Goal: Transaction & Acquisition: Purchase product/service

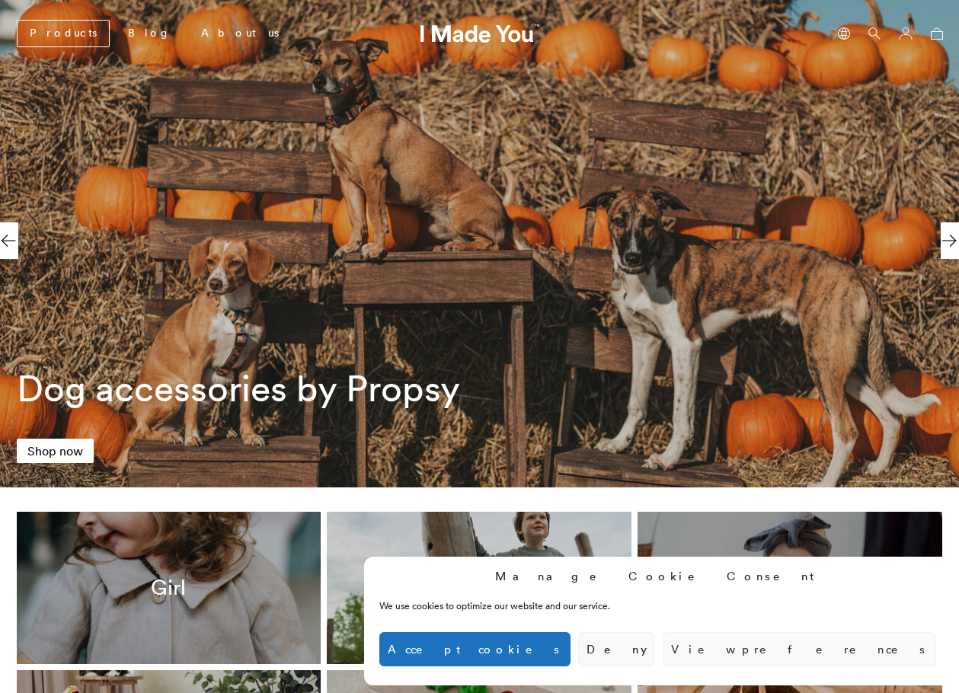
scroll to position [0, 699]
click at [570, 655] on button "Accept cookies" at bounding box center [474, 649] width 191 height 34
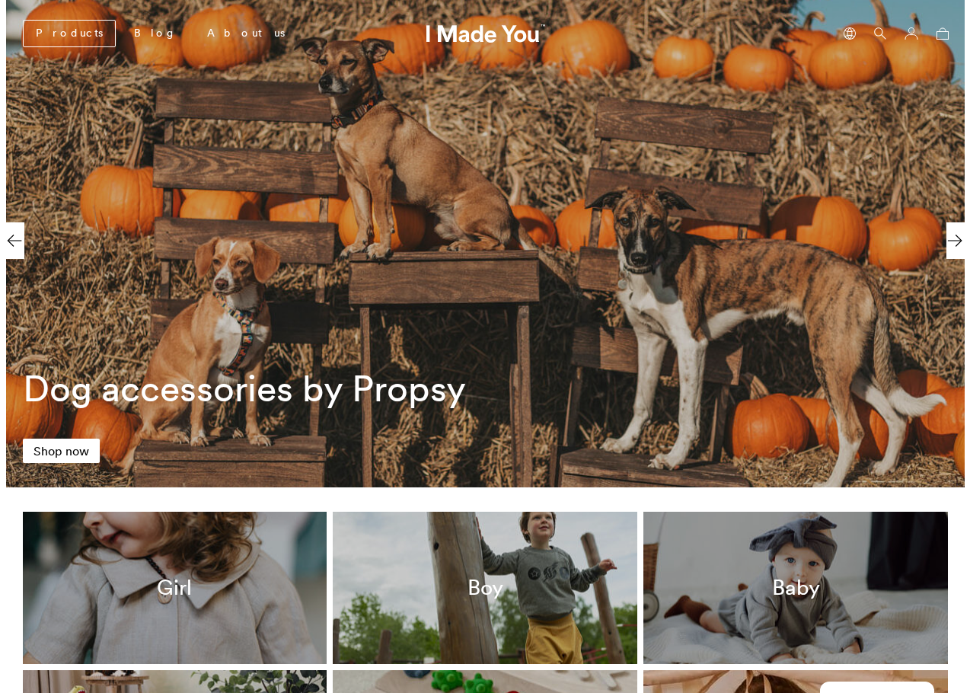
scroll to position [0, 0]
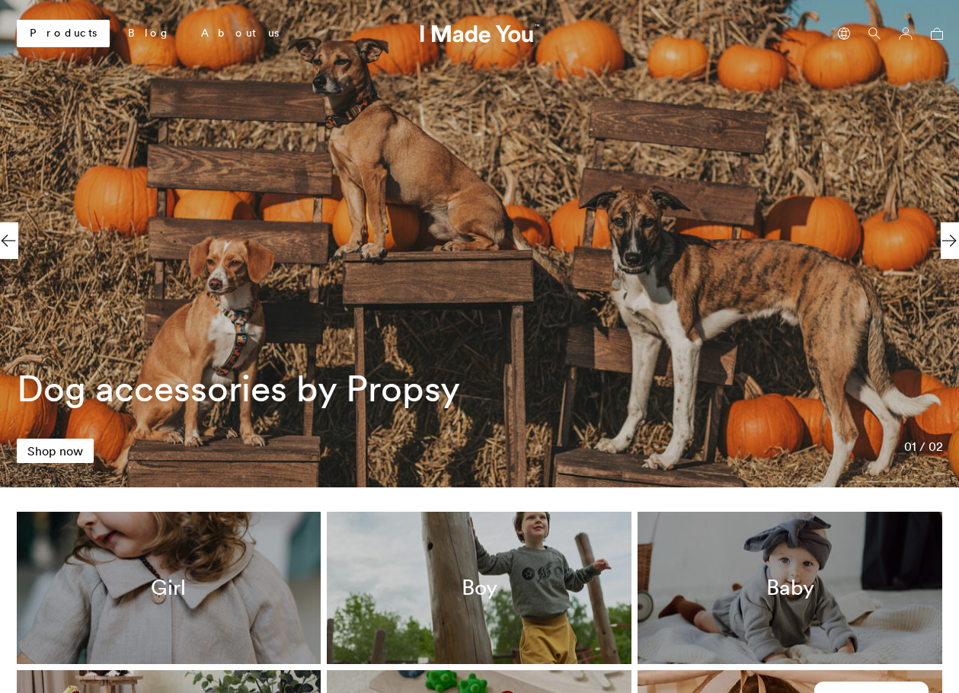
click at [56, 26] on link "Products" at bounding box center [63, 33] width 93 height 27
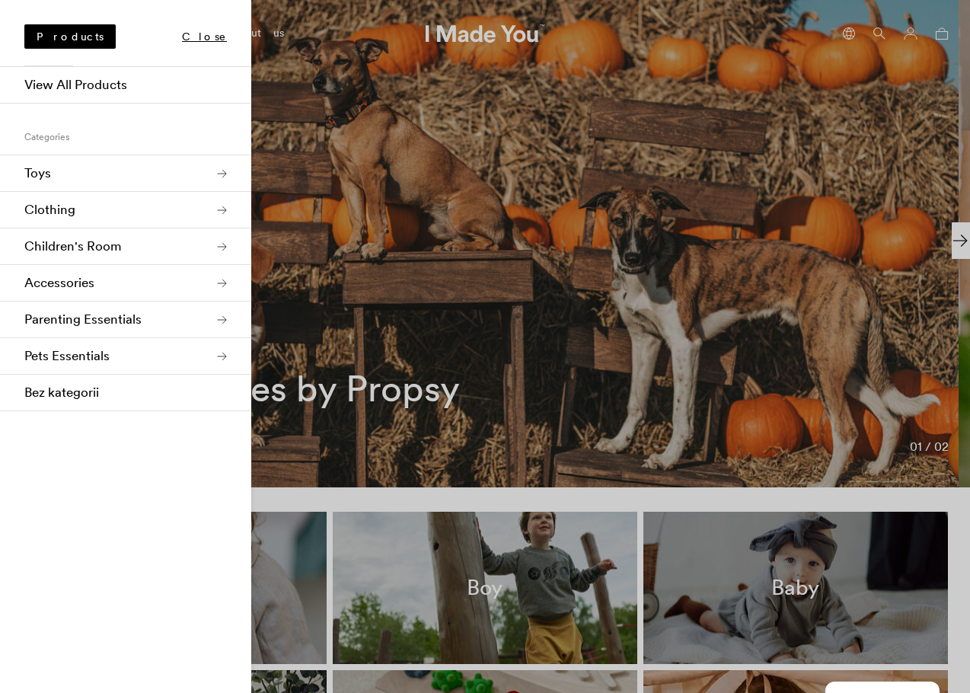
click at [49, 168] on link "Toys" at bounding box center [125, 173] width 251 height 37
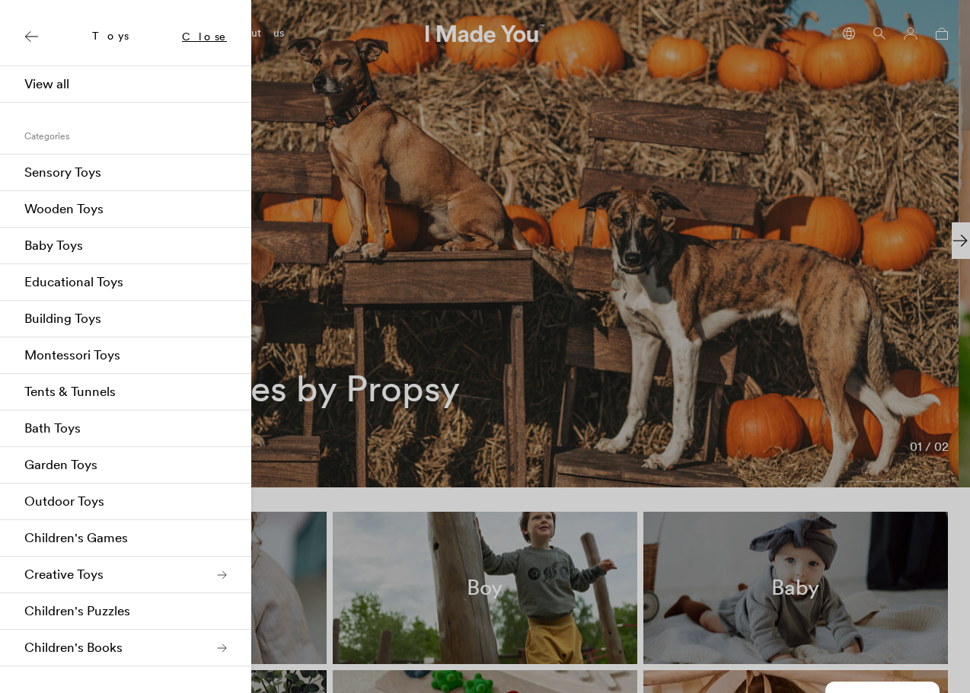
click at [90, 206] on link "Wooden Toys" at bounding box center [125, 209] width 251 height 37
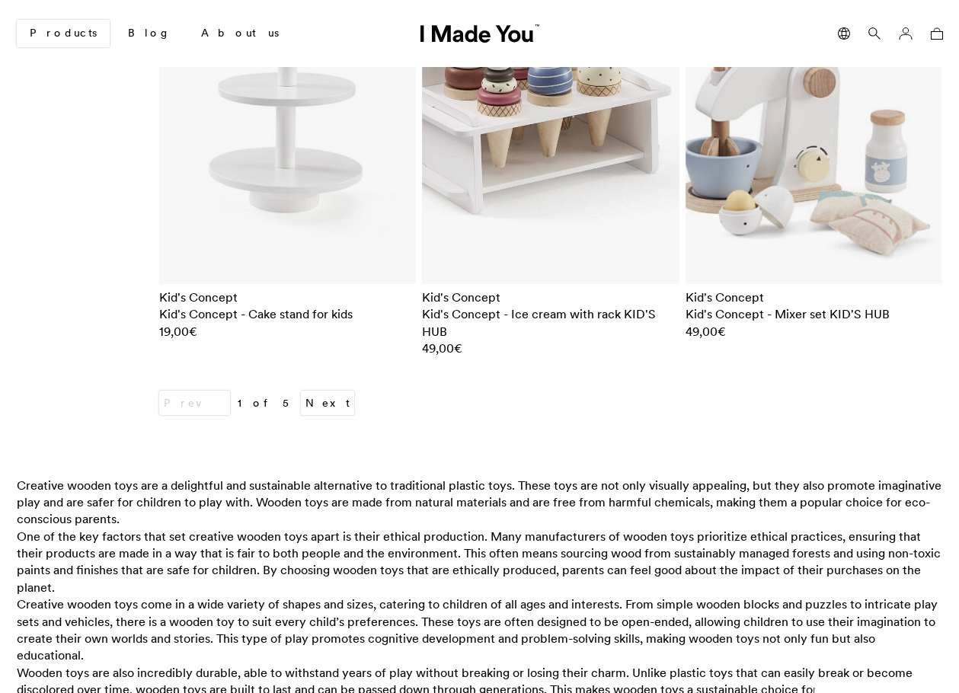
scroll to position [7220, 0]
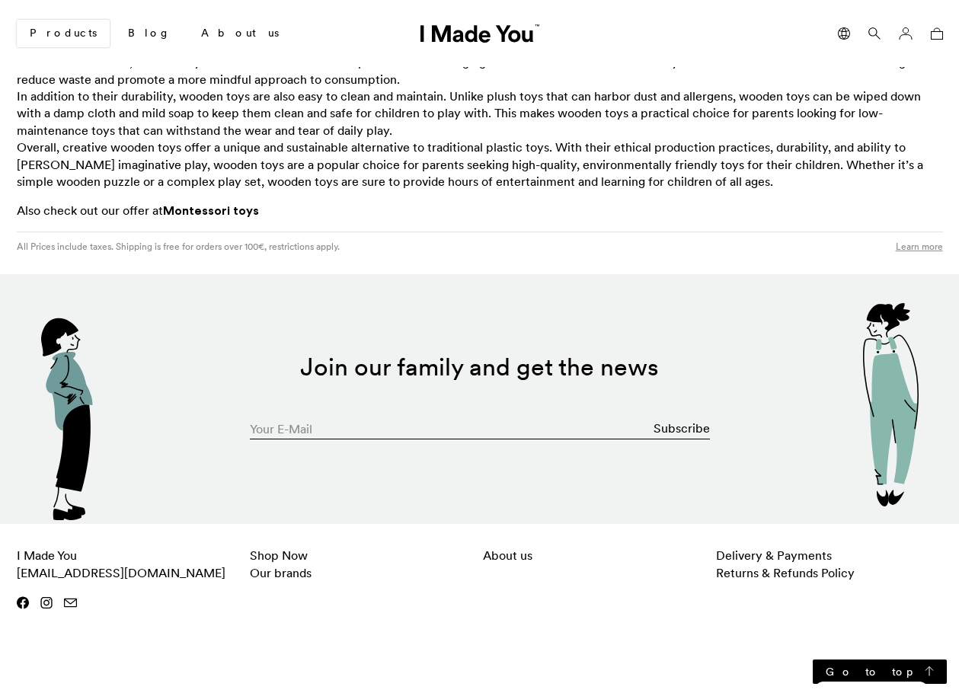
click at [19, 596] on icon at bounding box center [23, 602] width 12 height 12
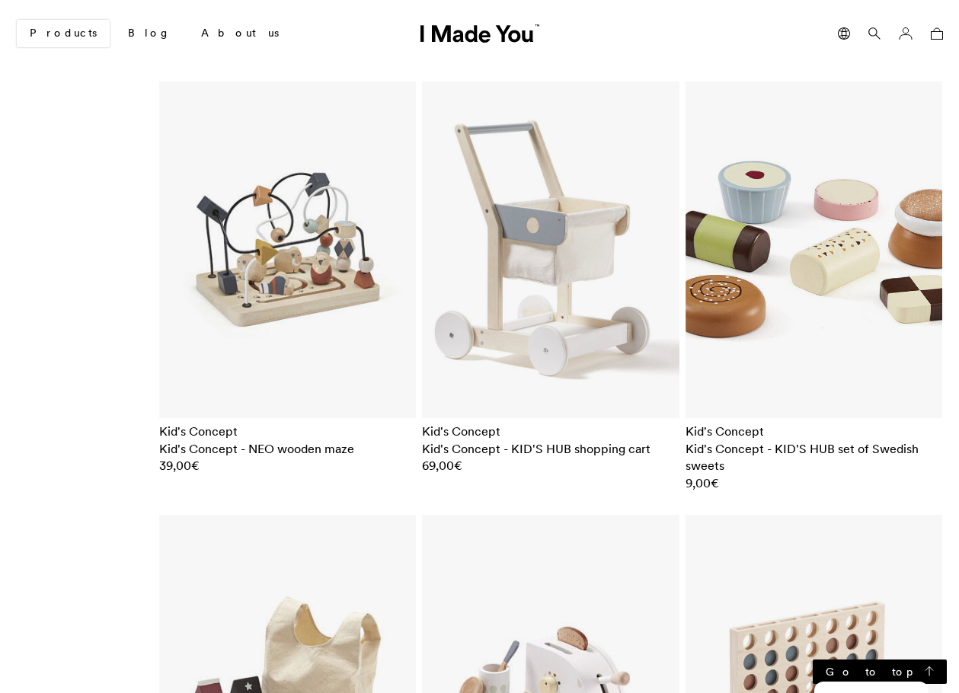
scroll to position [0, 0]
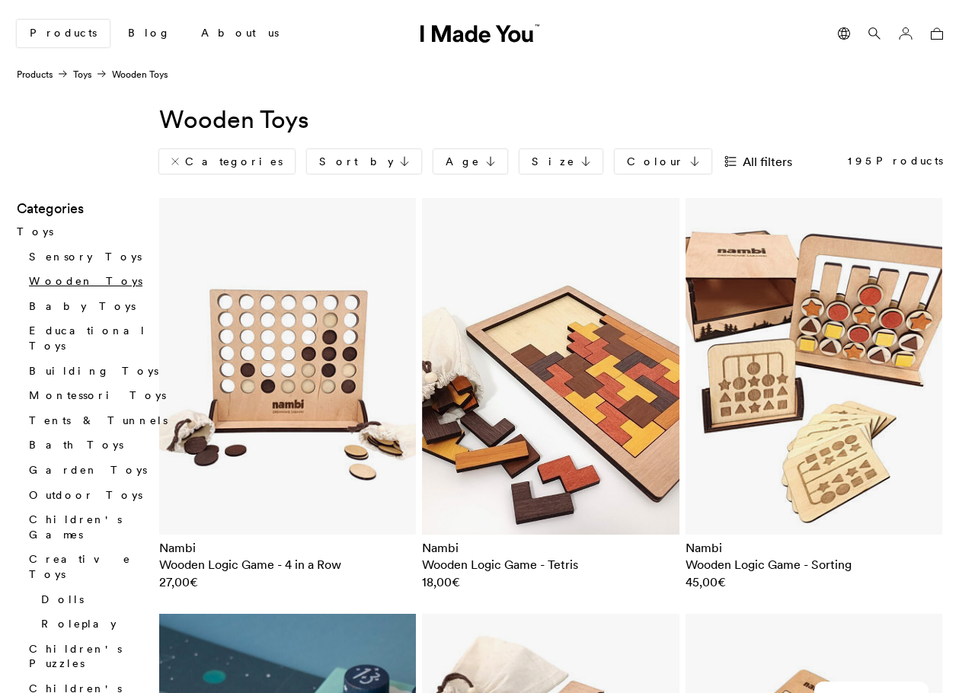
click at [839, 34] on icon at bounding box center [844, 33] width 12 height 12
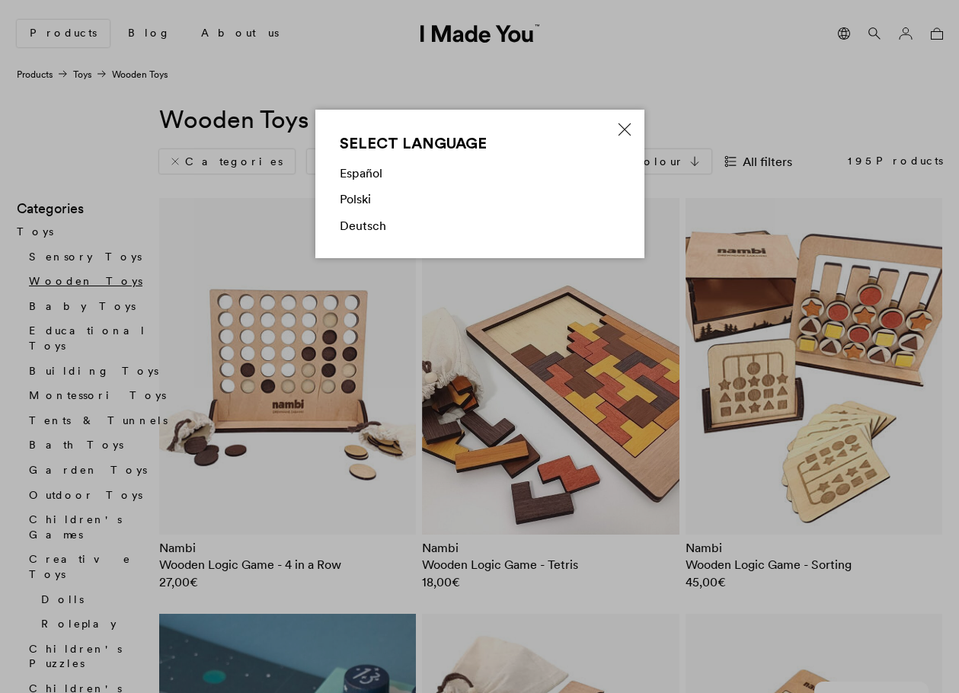
click at [356, 209] on li "Polski" at bounding box center [480, 203] width 280 height 26
click at [365, 196] on link "Polski" at bounding box center [355, 198] width 31 height 15
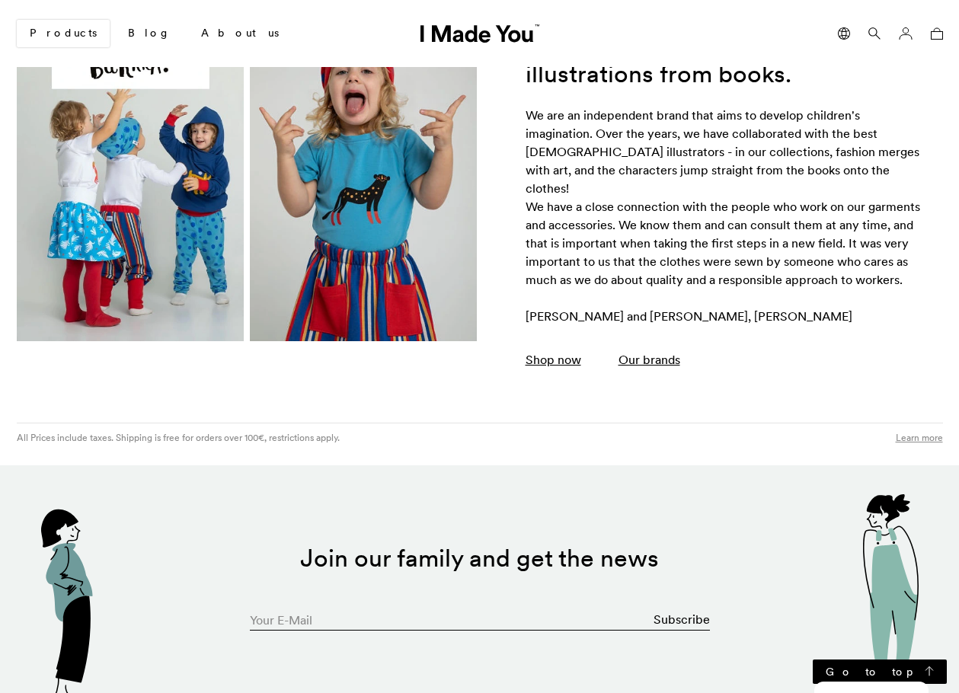
scroll to position [2862, 0]
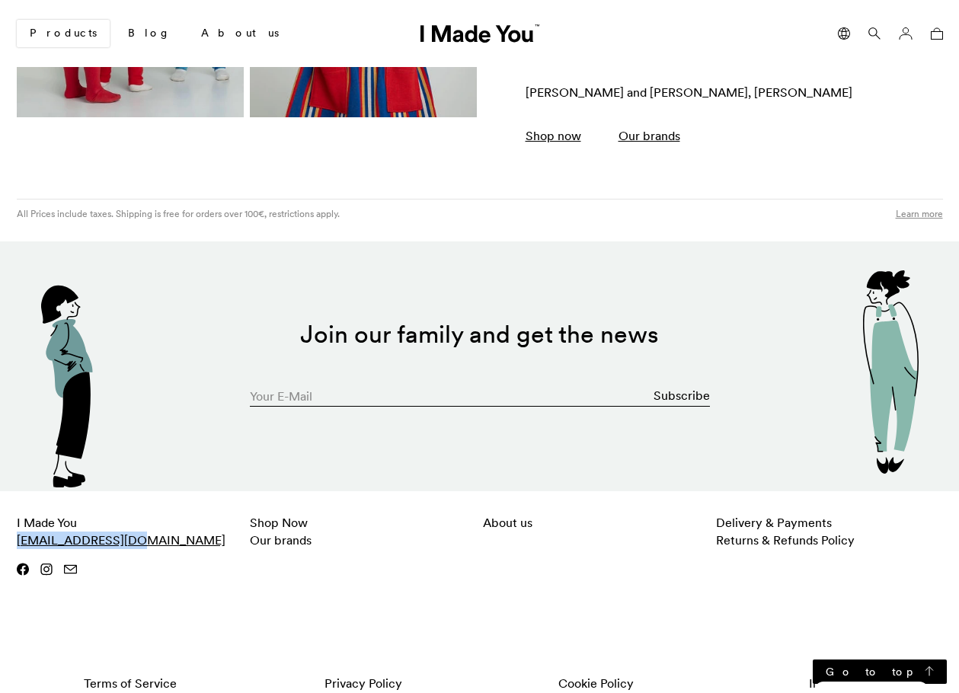
drag, startPoint x: 139, startPoint y: 523, endPoint x: 17, endPoint y: 523, distance: 122.6
click at [17, 523] on p "I Made You hello@imadeyou.com" at bounding box center [130, 531] width 227 height 35
copy link "[EMAIL_ADDRESS][DOMAIN_NAME]"
drag, startPoint x: 409, startPoint y: 577, endPoint x: 421, endPoint y: 220, distance: 356.7
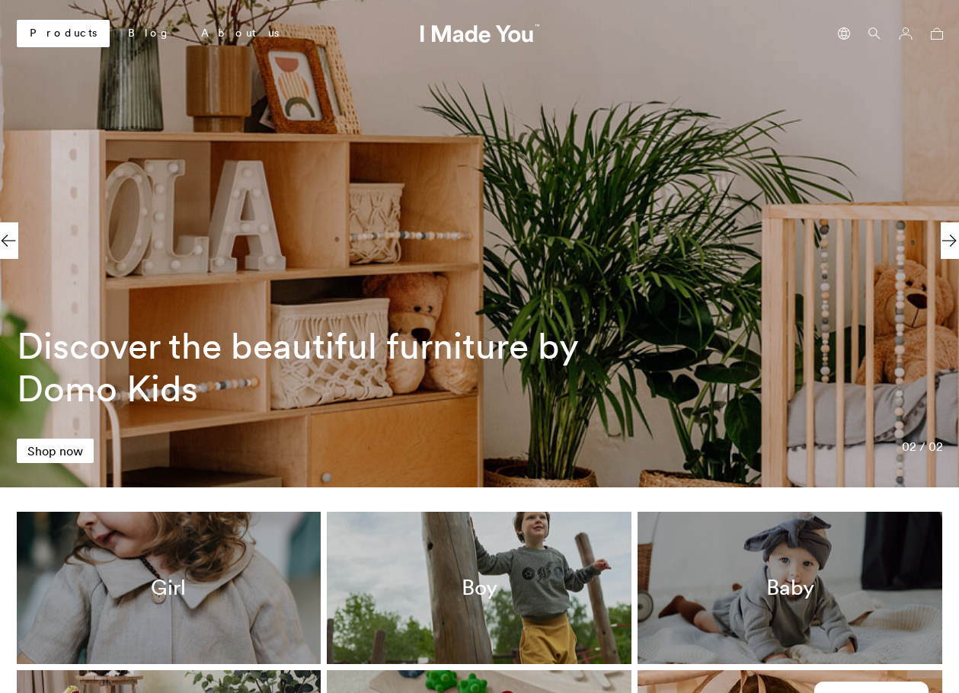
click at [38, 24] on link "Products" at bounding box center [63, 33] width 93 height 27
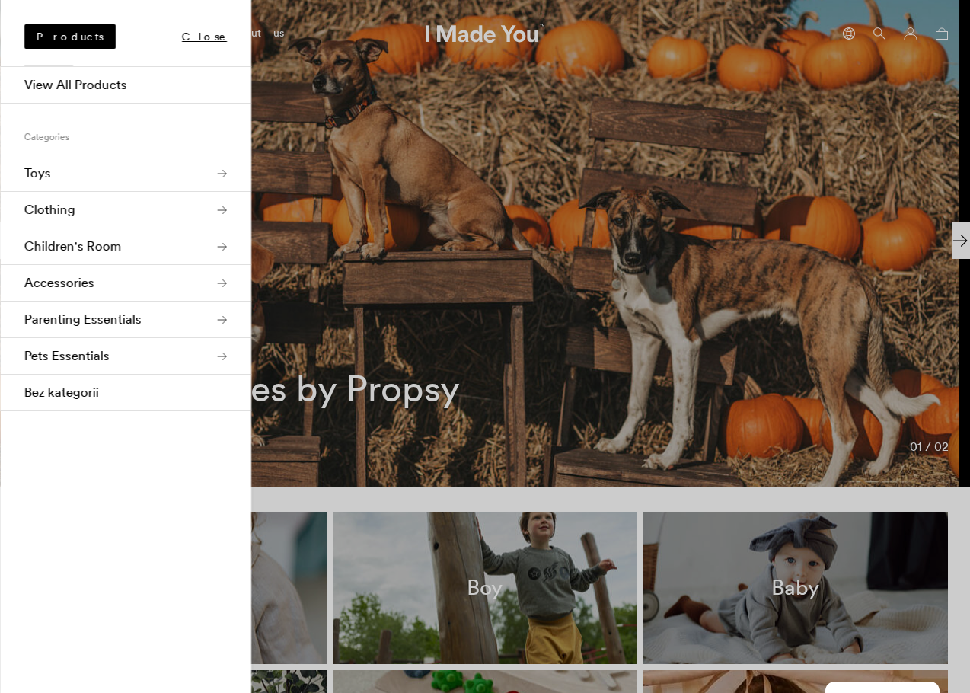
click at [854, 23] on div at bounding box center [485, 346] width 970 height 693
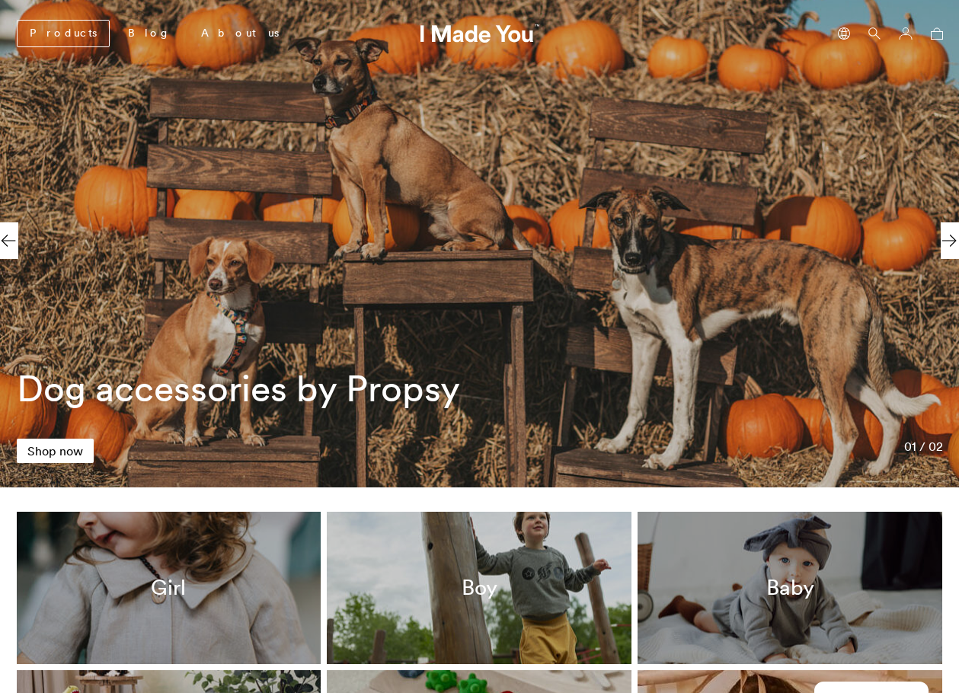
click at [845, 34] on icon at bounding box center [844, 33] width 12 height 12
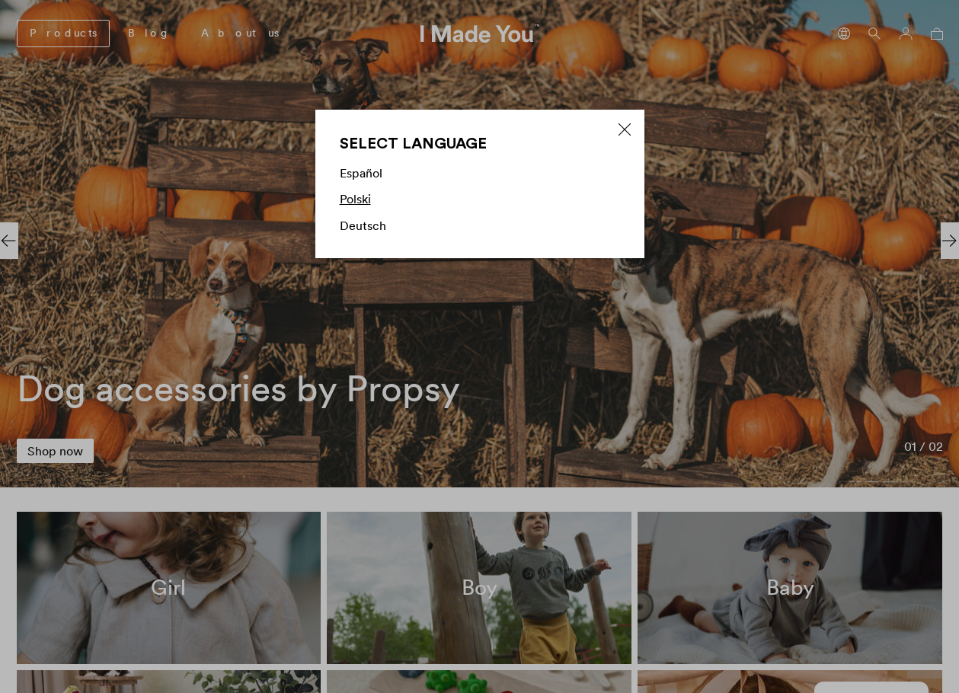
click at [356, 196] on link "Polski" at bounding box center [355, 198] width 31 height 15
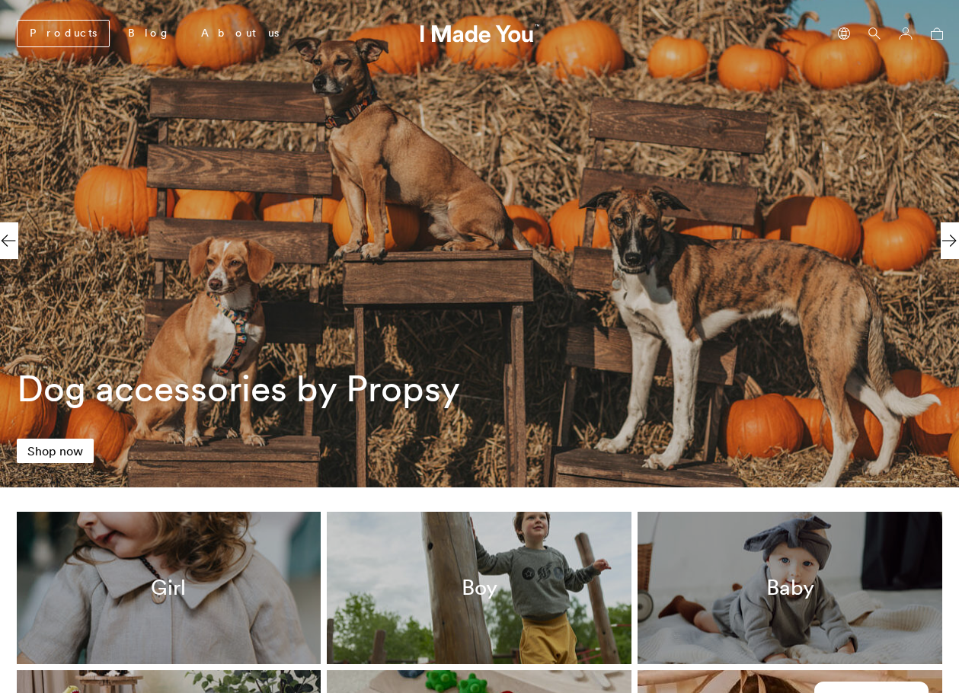
scroll to position [0, 699]
click at [58, 28] on link "Products" at bounding box center [63, 33] width 93 height 27
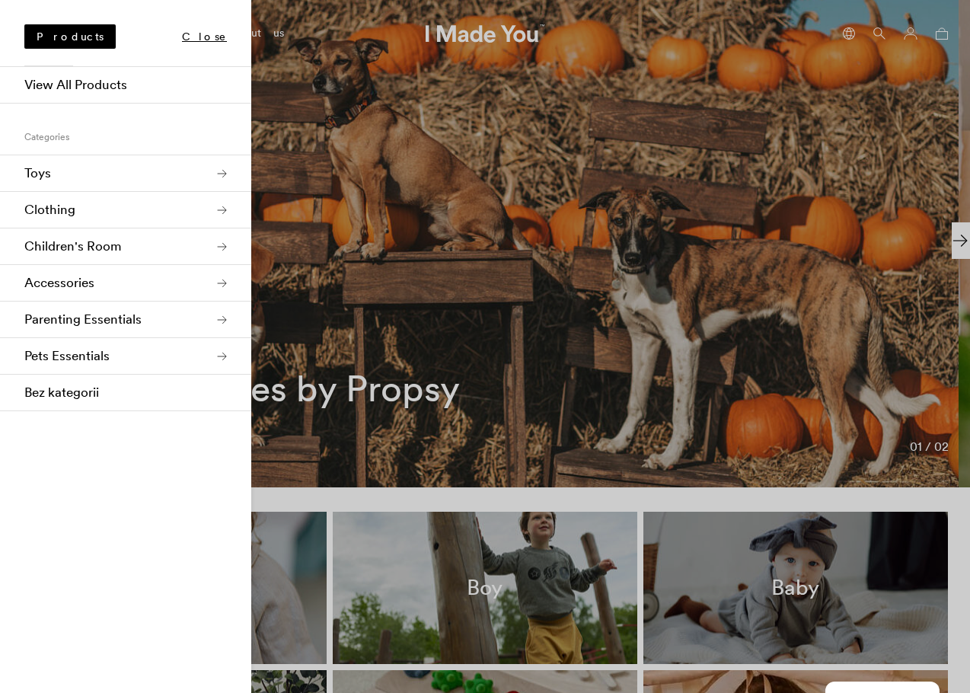
click at [68, 168] on link "Toys" at bounding box center [125, 173] width 251 height 37
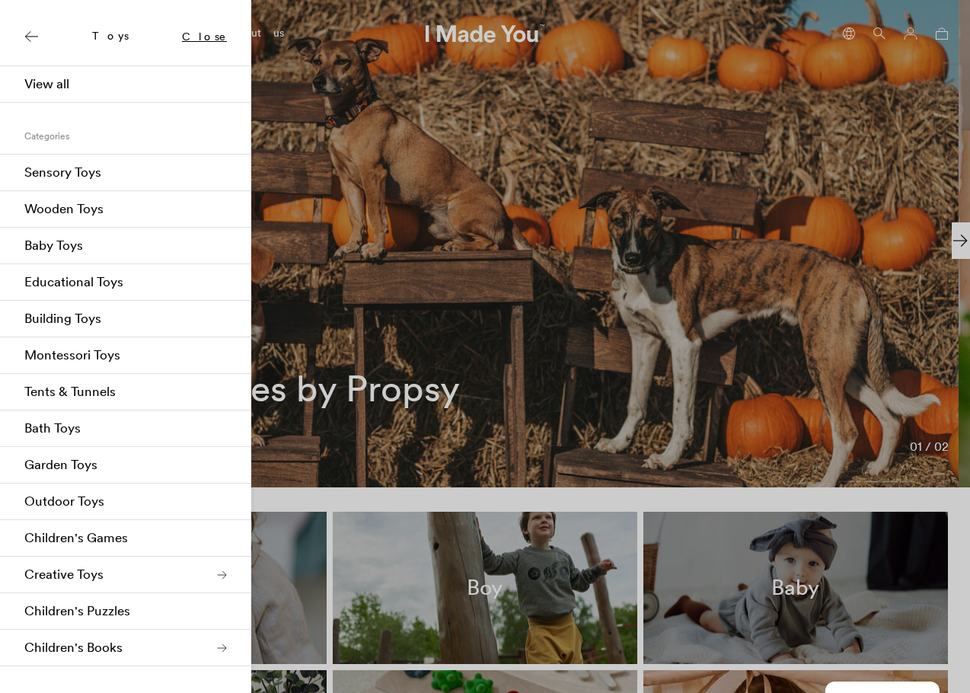
click at [85, 165] on link "Sensory Toys" at bounding box center [125, 173] width 251 height 37
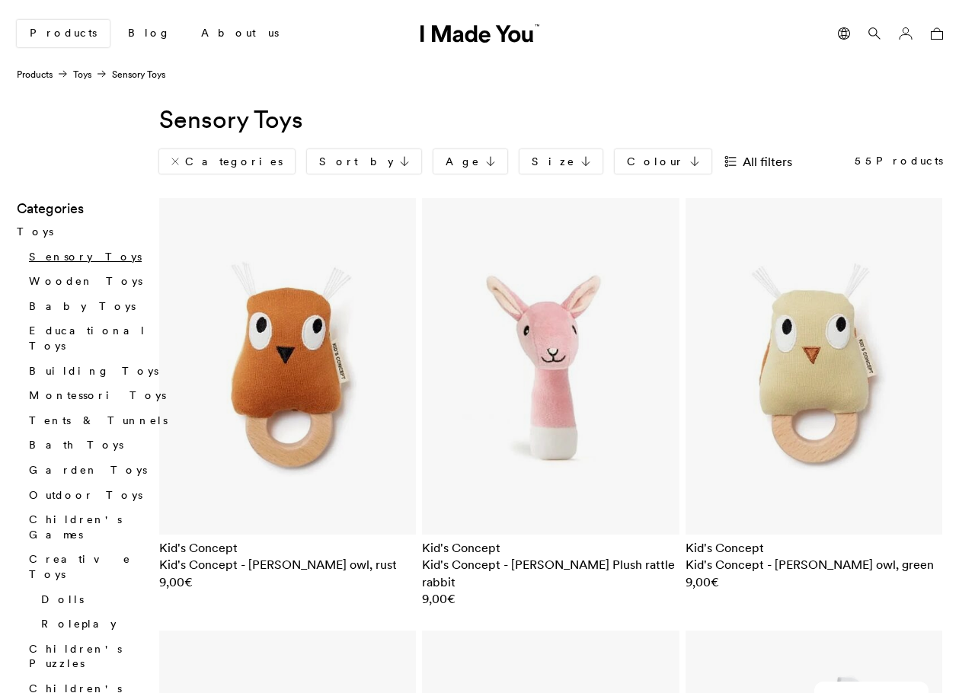
click at [319, 364] on img at bounding box center [287, 366] width 257 height 337
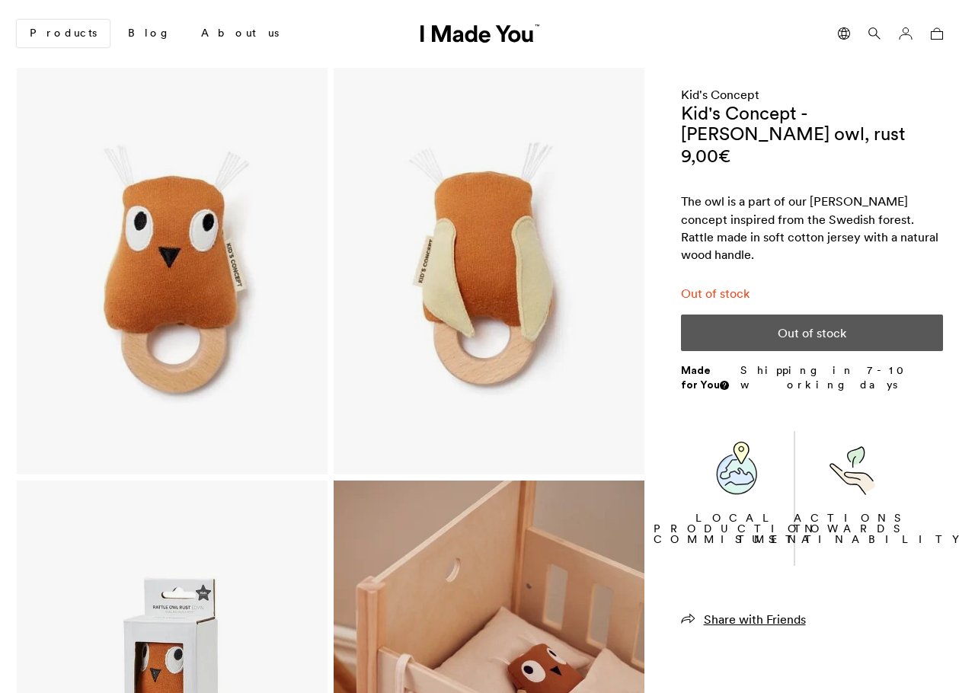
click at [841, 27] on icon at bounding box center [844, 33] width 12 height 12
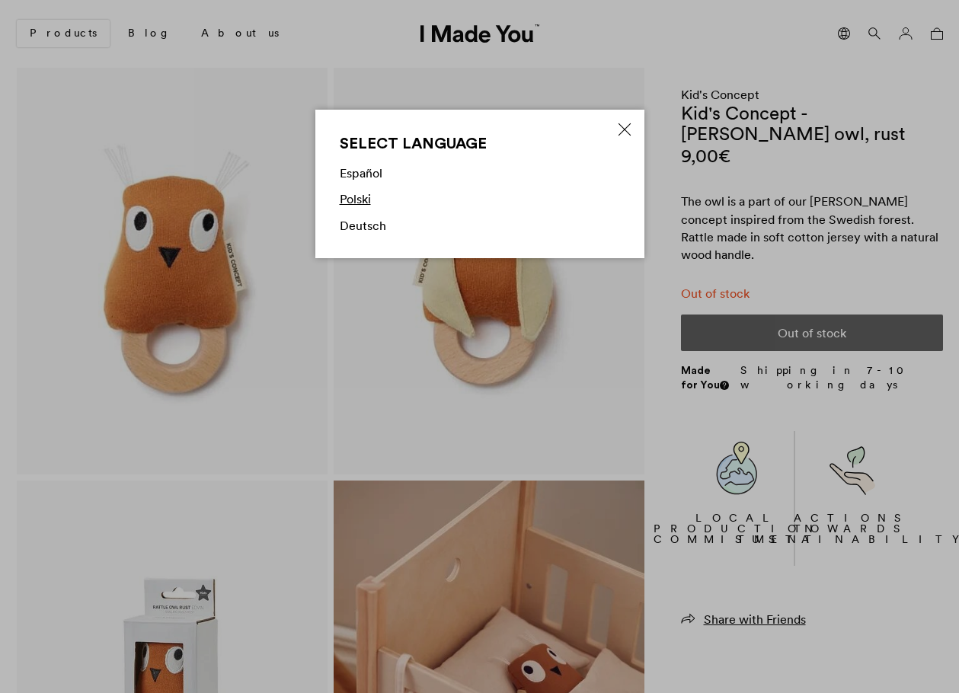
click at [356, 203] on link "Polski" at bounding box center [355, 198] width 31 height 15
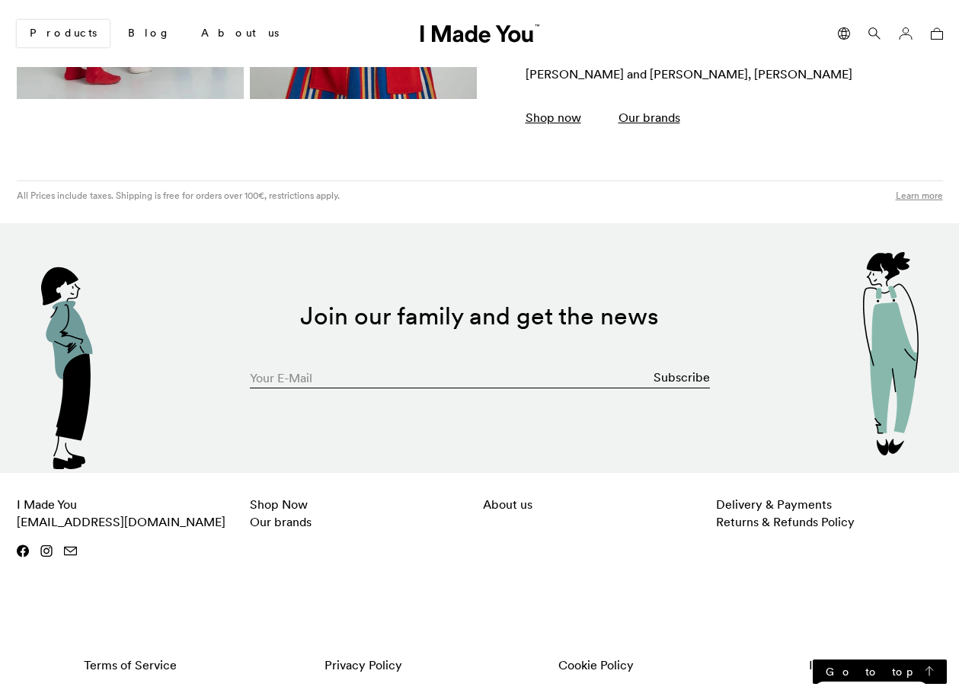
scroll to position [2862, 0]
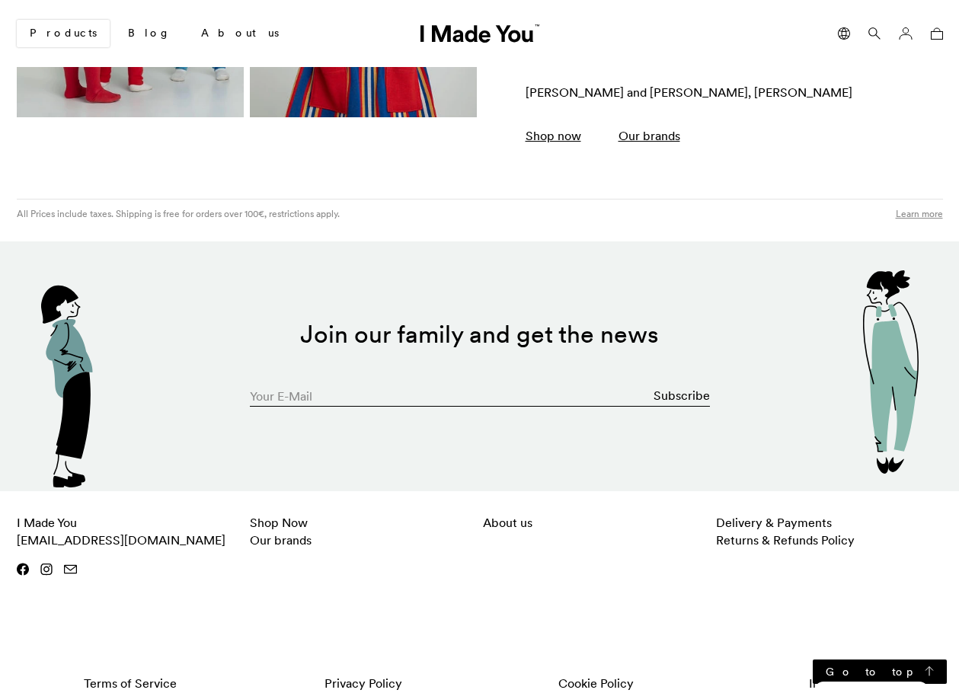
click at [45, 563] on icon at bounding box center [46, 569] width 12 height 13
